Goal: Information Seeking & Learning: Learn about a topic

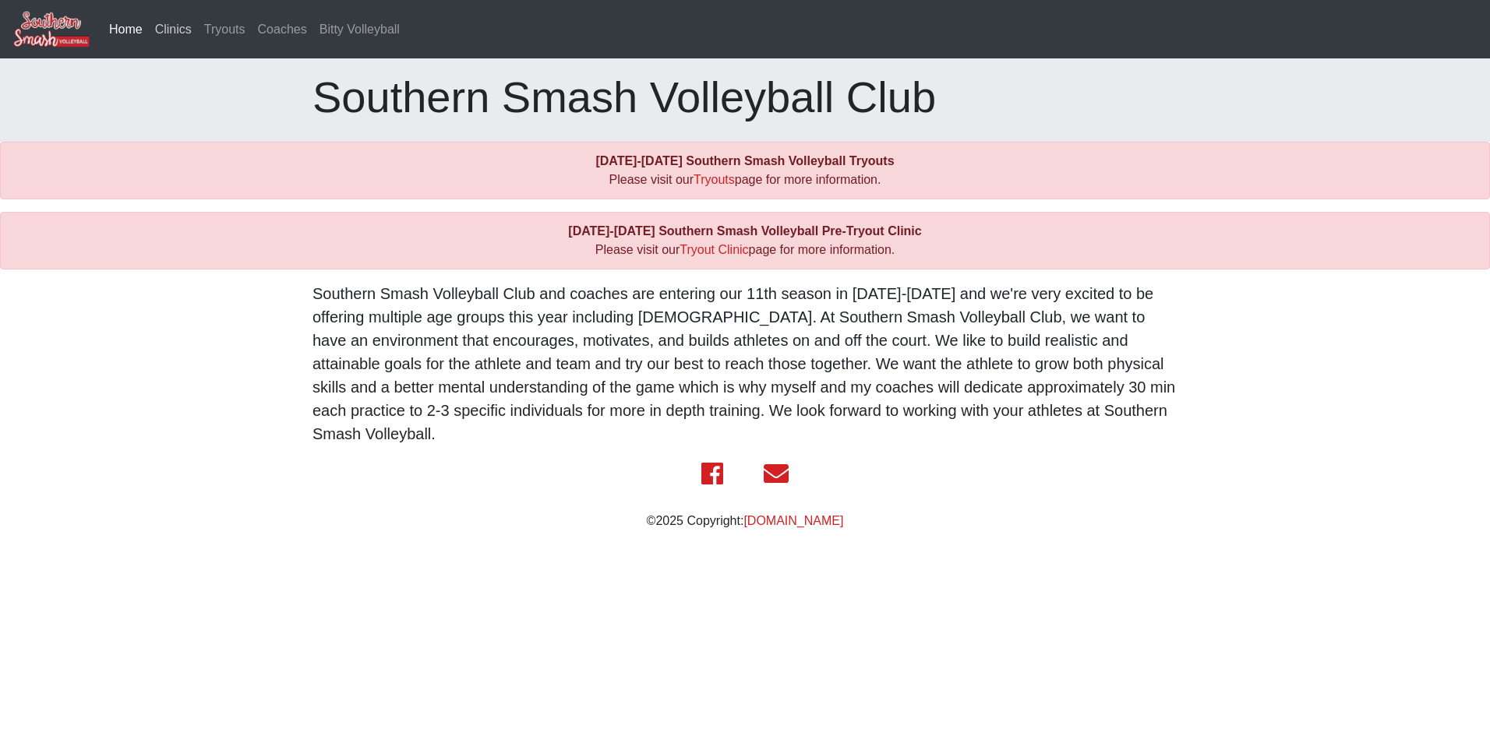
click at [183, 24] on link "Clinics" at bounding box center [173, 29] width 49 height 31
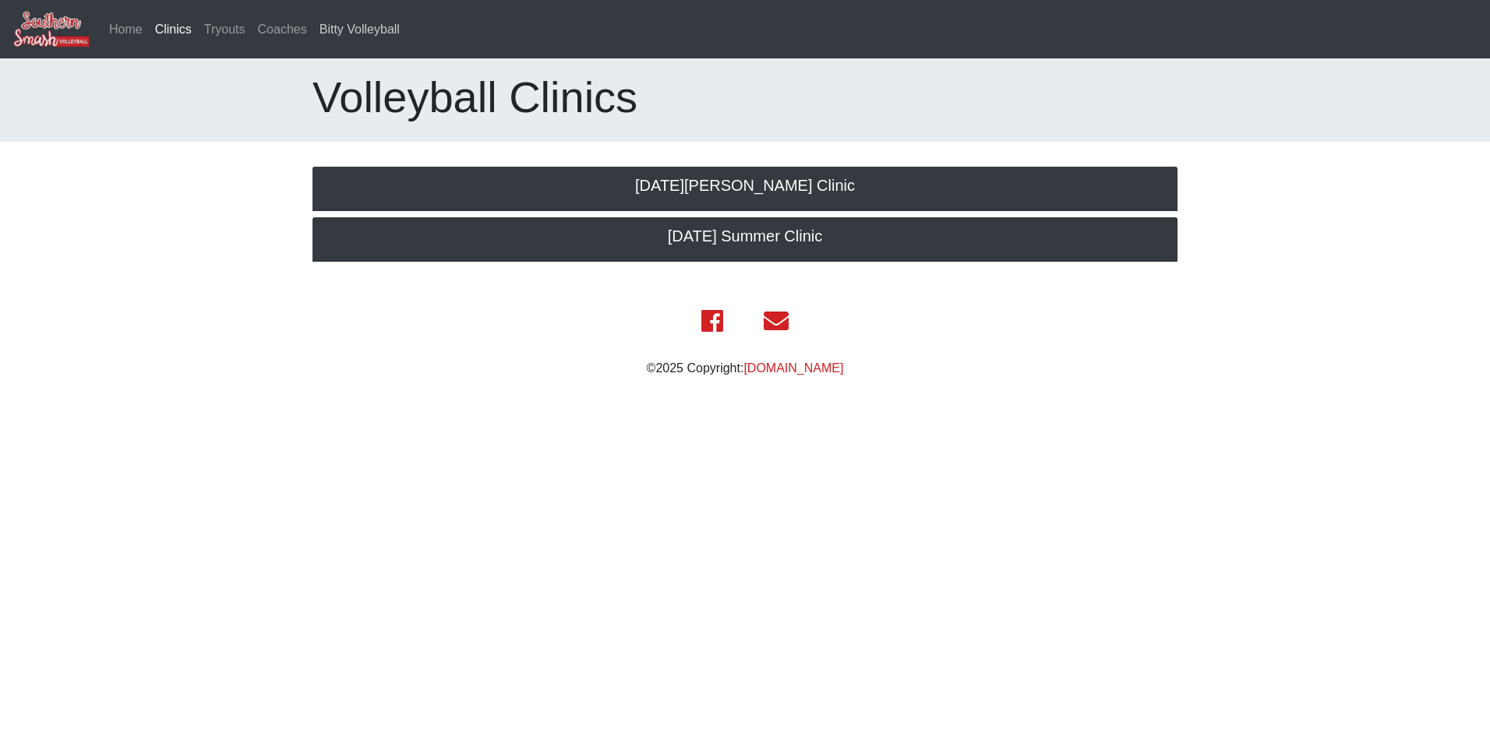
click at [340, 22] on link "Bitty Volleyball" at bounding box center [359, 29] width 93 height 31
